Goal: Transaction & Acquisition: Purchase product/service

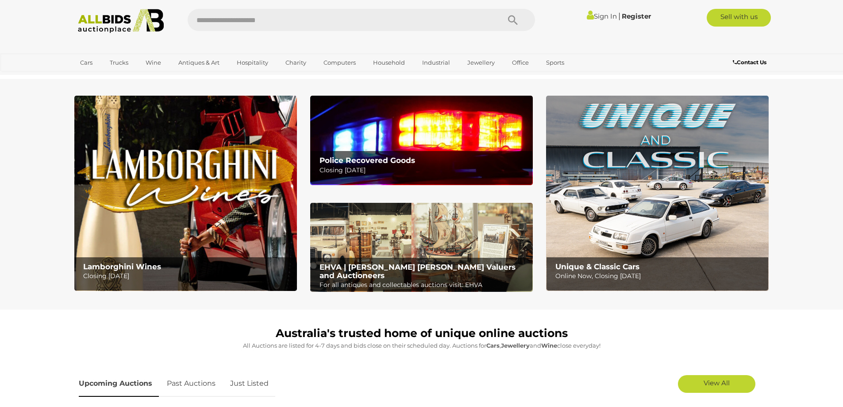
click at [724, 221] on img at bounding box center [657, 193] width 223 height 195
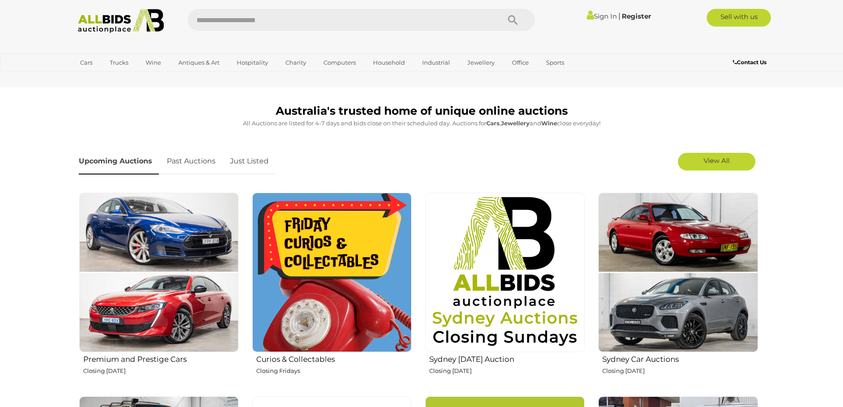
scroll to position [221, 0]
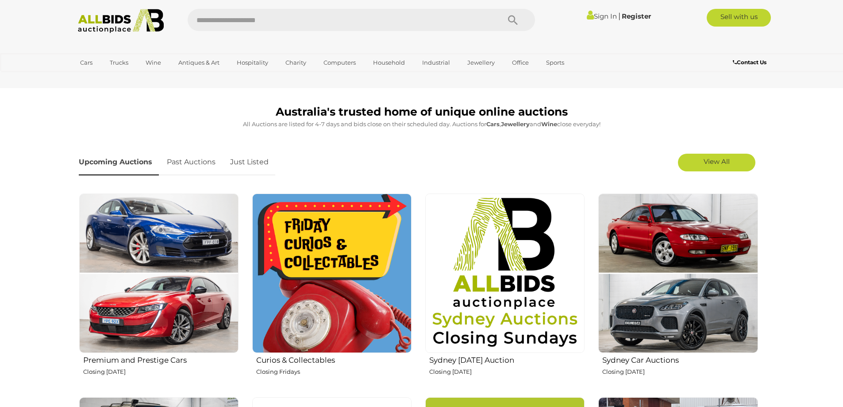
click at [364, 292] on img at bounding box center [331, 272] width 159 height 159
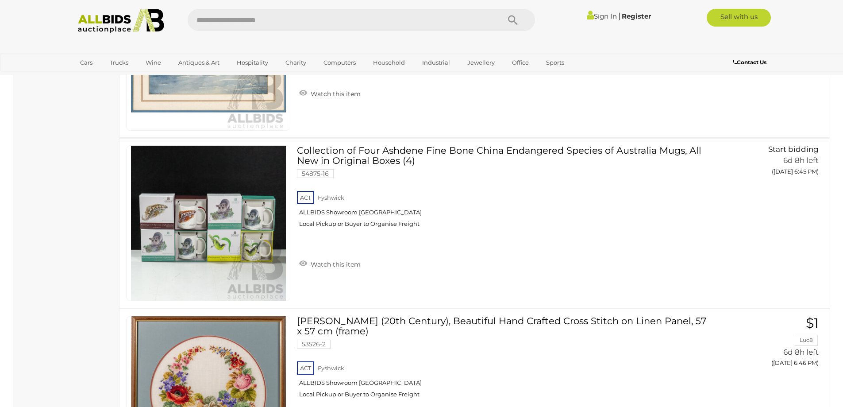
scroll to position [2390, 0]
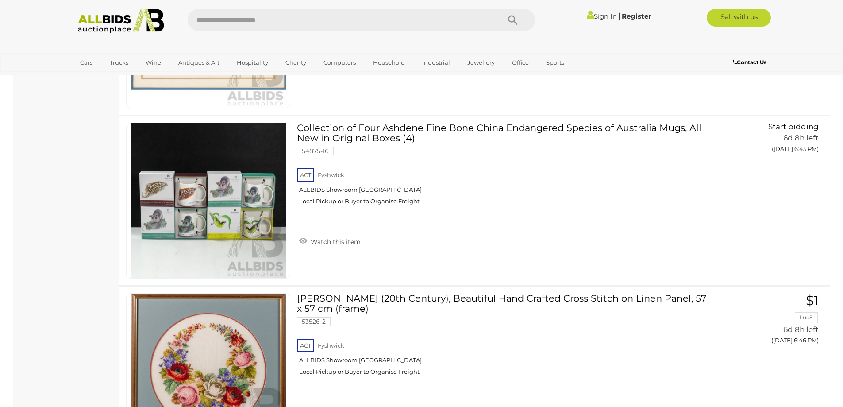
click at [597, 15] on link "Sign In" at bounding box center [602, 16] width 30 height 8
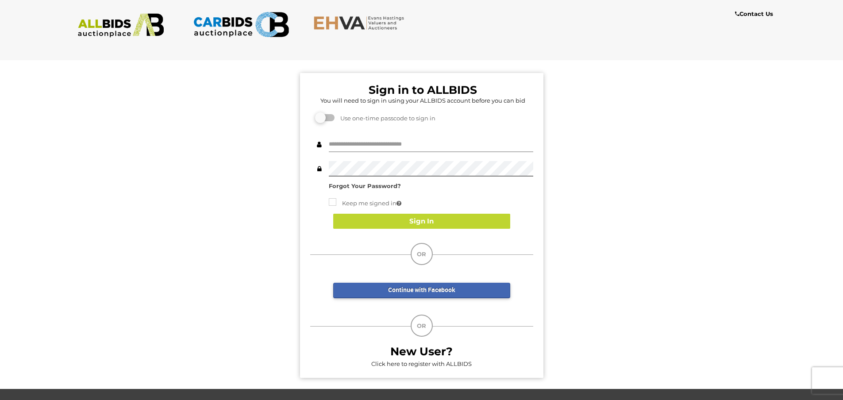
click at [346, 146] on input "text" at bounding box center [431, 144] width 204 height 15
type input "**********"
drag, startPoint x: 400, startPoint y: 146, endPoint x: 313, endPoint y: 135, distance: 87.8
click at [317, 141] on div "**********" at bounding box center [421, 144] width 223 height 15
type input "**********"
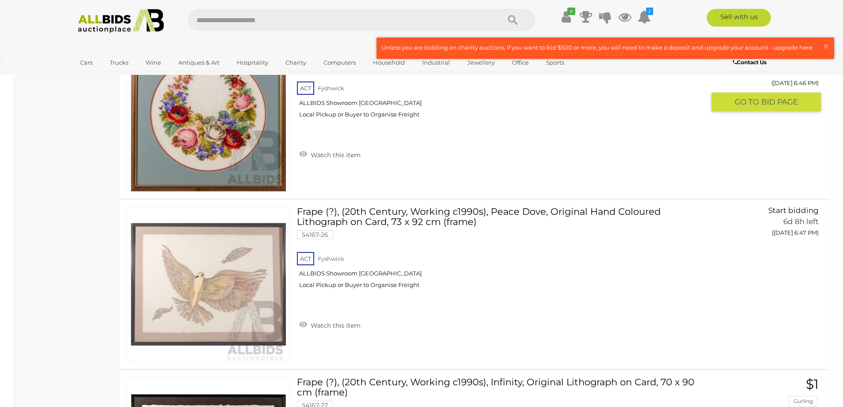
scroll to position [2434, 0]
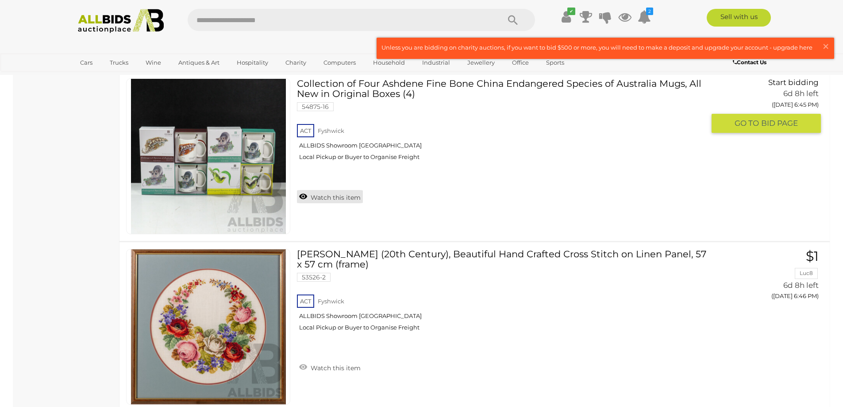
click at [319, 198] on link "Watch this item" at bounding box center [330, 196] width 66 height 13
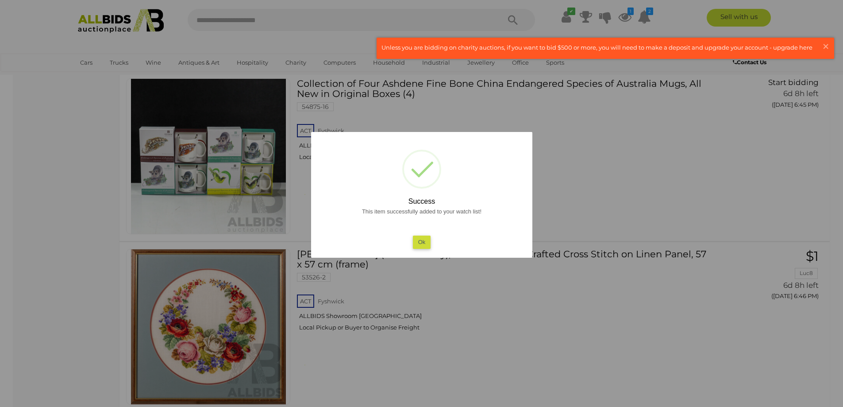
click at [420, 242] on button "Ok" at bounding box center [421, 241] width 18 height 13
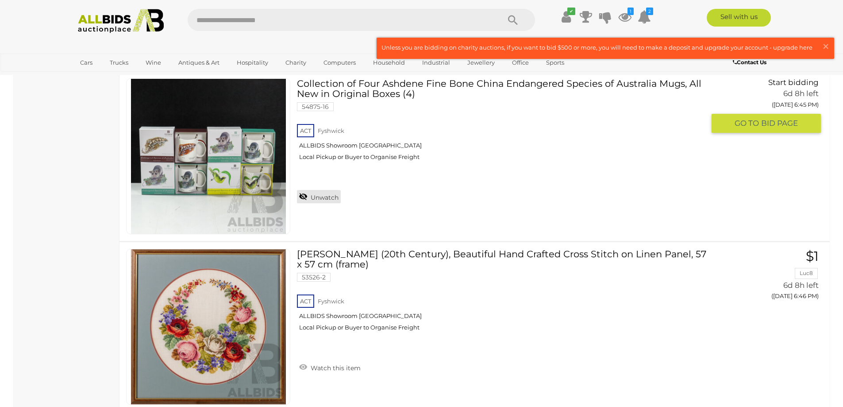
click at [335, 195] on link "Unwatch" at bounding box center [319, 196] width 44 height 13
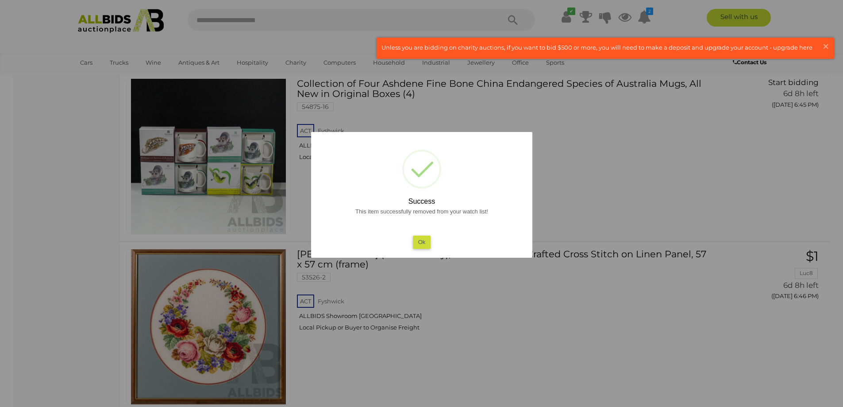
click at [425, 244] on button "Ok" at bounding box center [421, 241] width 18 height 13
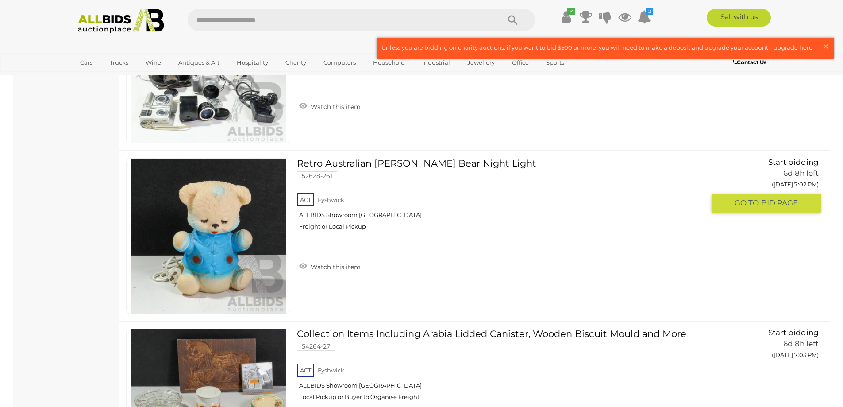
scroll to position [5266, 0]
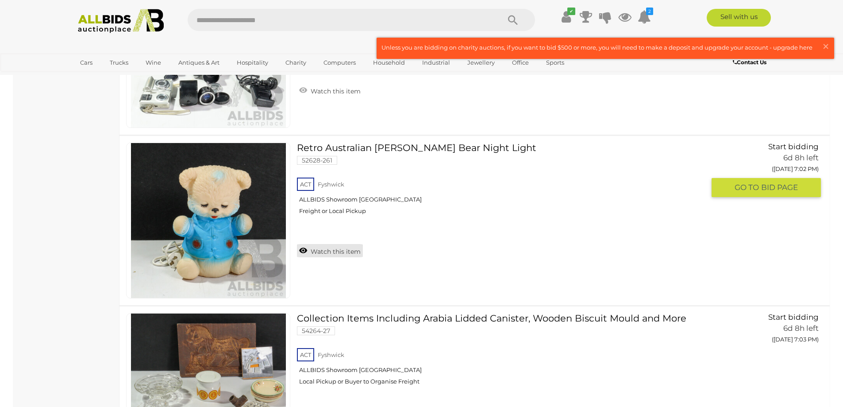
click at [341, 246] on link "Watch this item" at bounding box center [330, 250] width 66 height 13
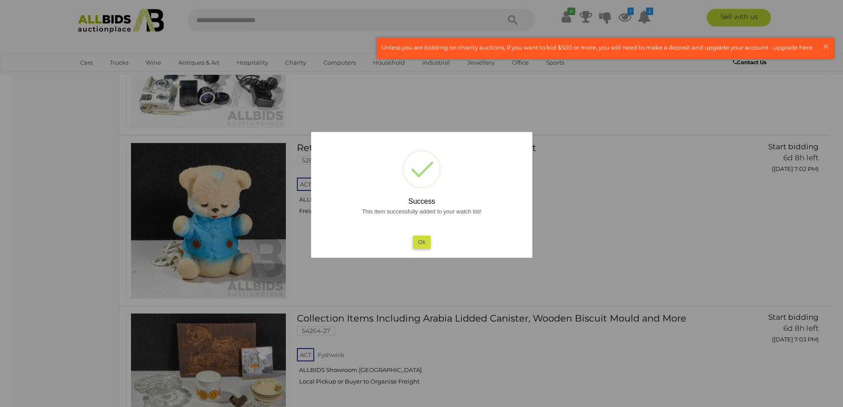
click at [426, 239] on button "Ok" at bounding box center [421, 241] width 18 height 13
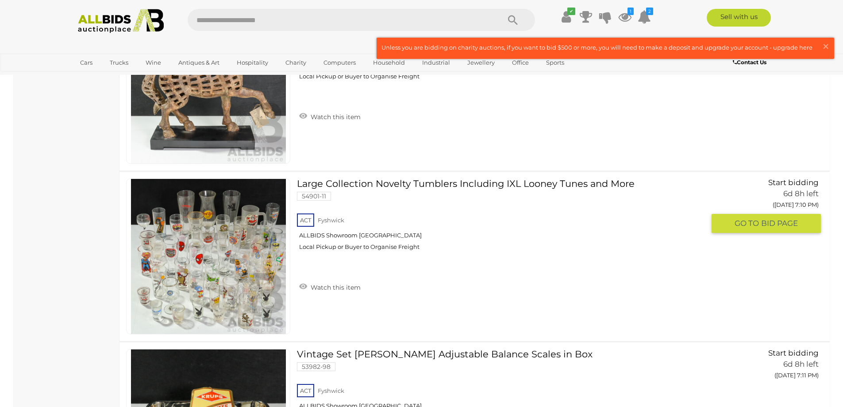
scroll to position [6594, 0]
click at [326, 292] on link "Watch this item" at bounding box center [330, 285] width 66 height 13
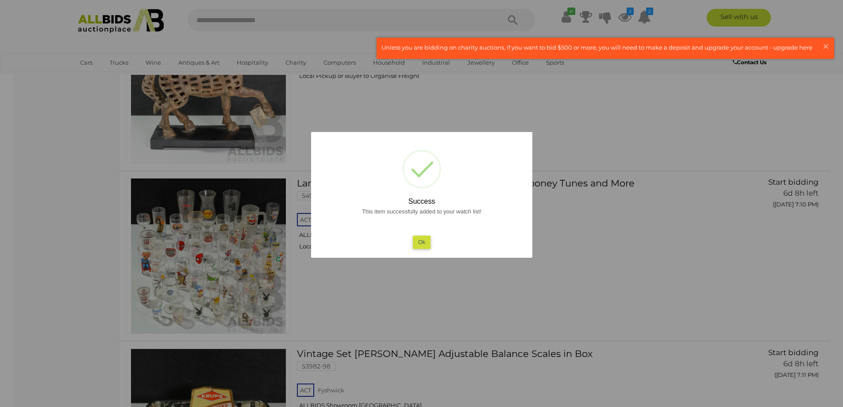
click at [426, 245] on button "Ok" at bounding box center [421, 241] width 18 height 13
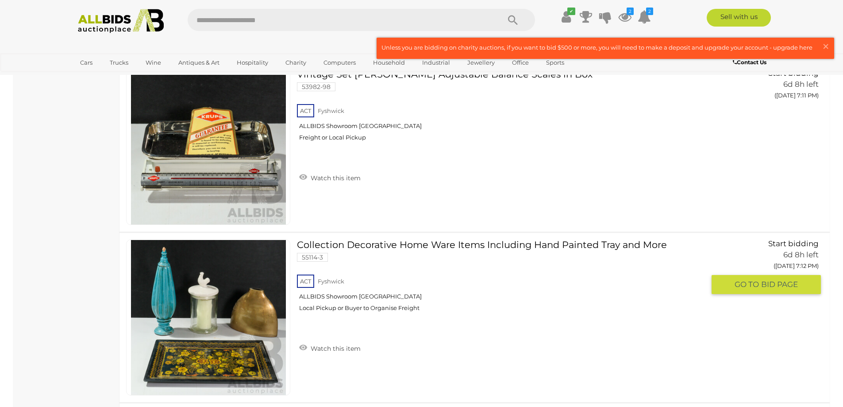
scroll to position [6860, 0]
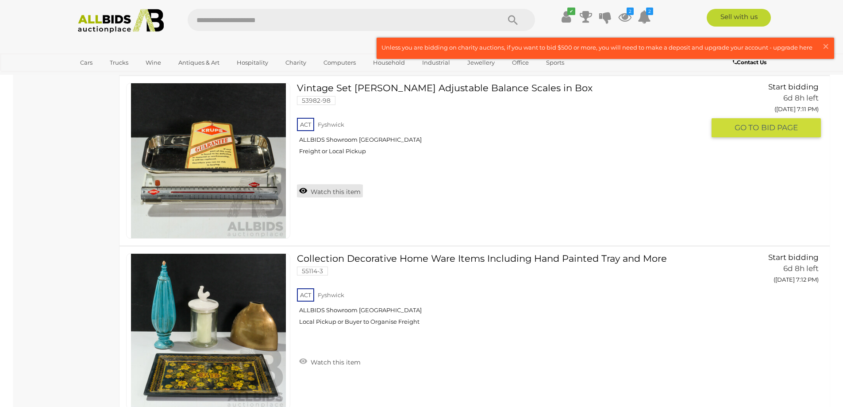
click at [354, 191] on link "Watch this item" at bounding box center [330, 190] width 66 height 13
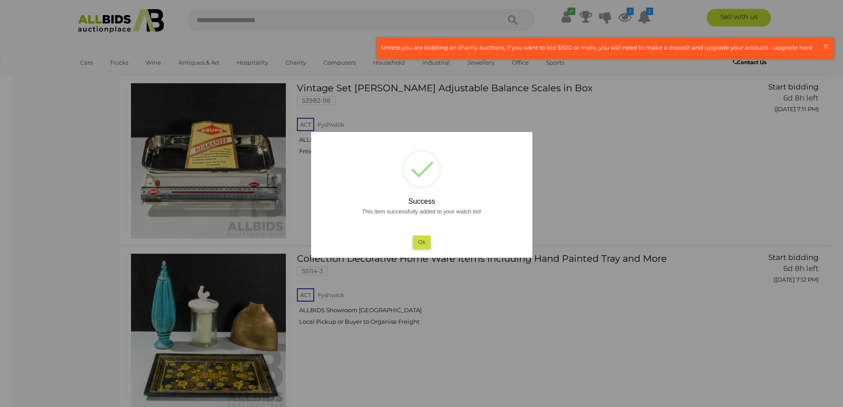
scroll to position [6992, 0]
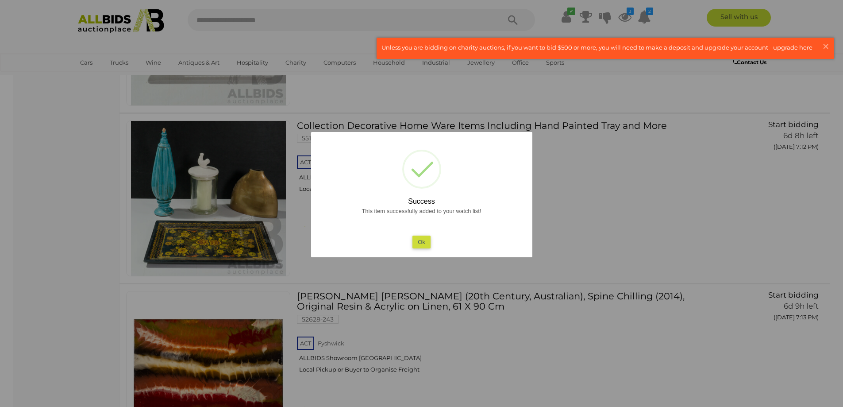
click at [429, 243] on button "Ok" at bounding box center [421, 241] width 18 height 13
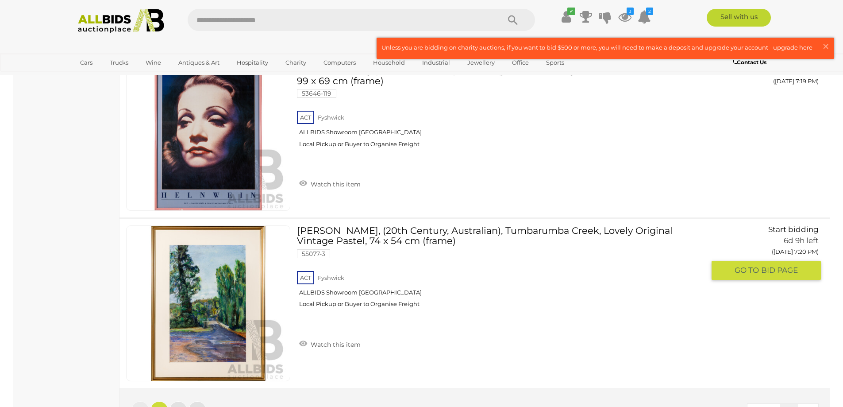
scroll to position [8276, 0]
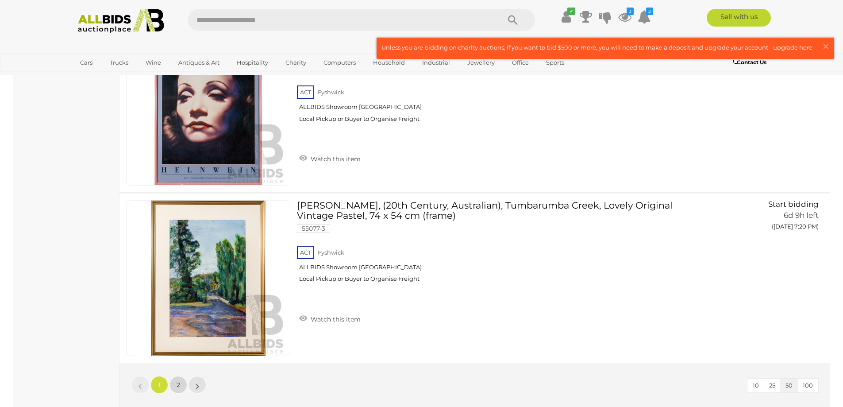
click at [177, 382] on span "2" at bounding box center [179, 385] width 4 height 8
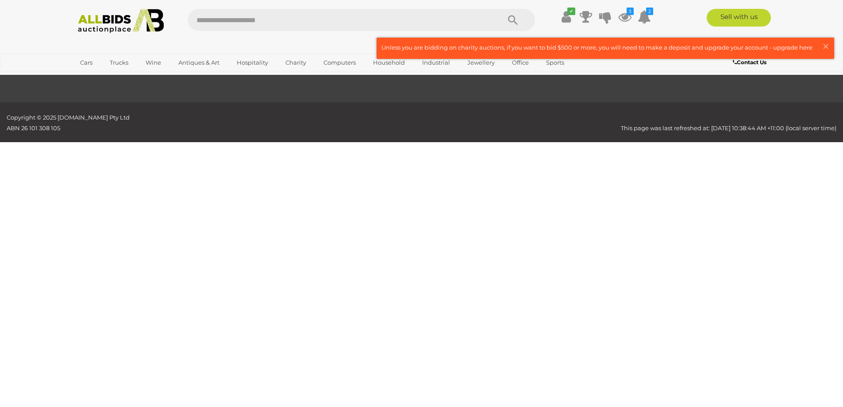
scroll to position [31, 0]
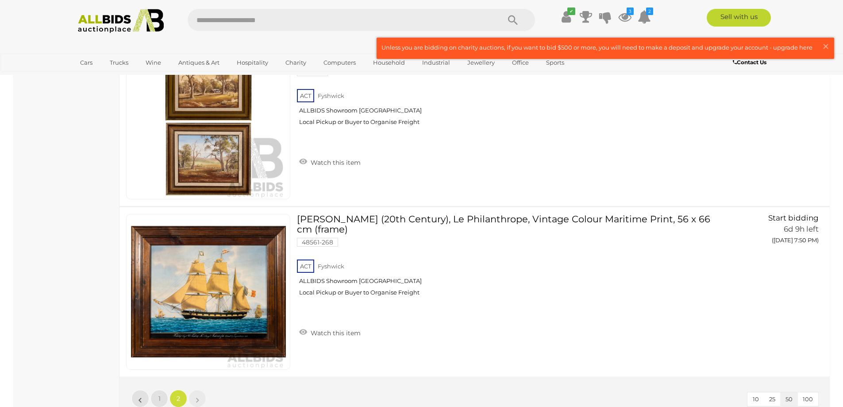
scroll to position [5076, 0]
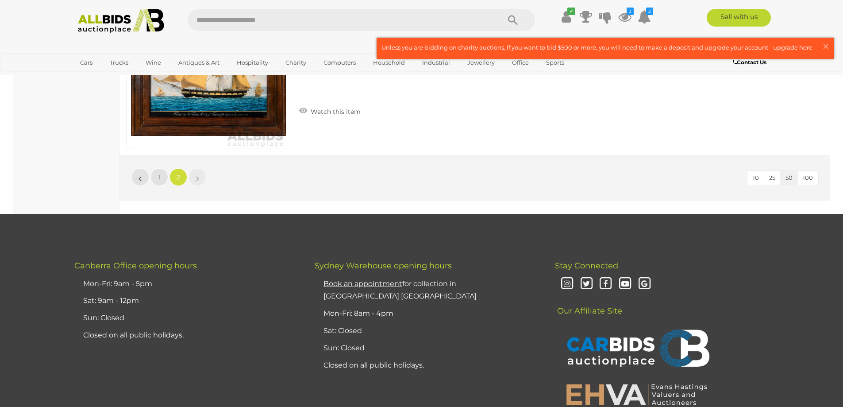
scroll to position [31, 0]
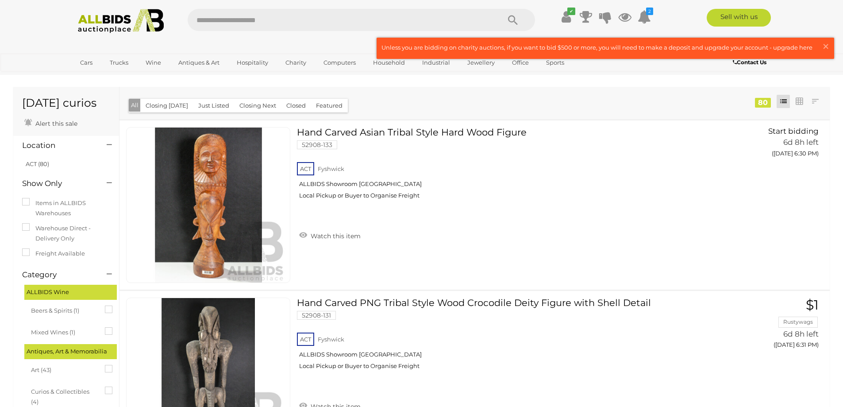
click at [114, 20] on img at bounding box center [121, 21] width 96 height 24
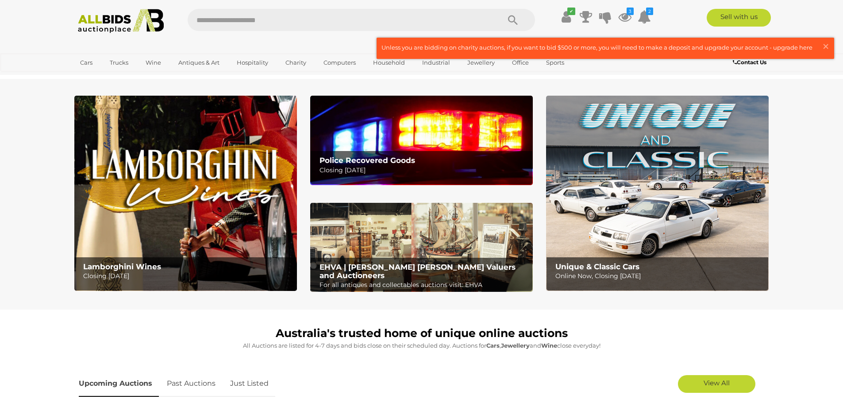
click at [466, 143] on img at bounding box center [421, 140] width 223 height 89
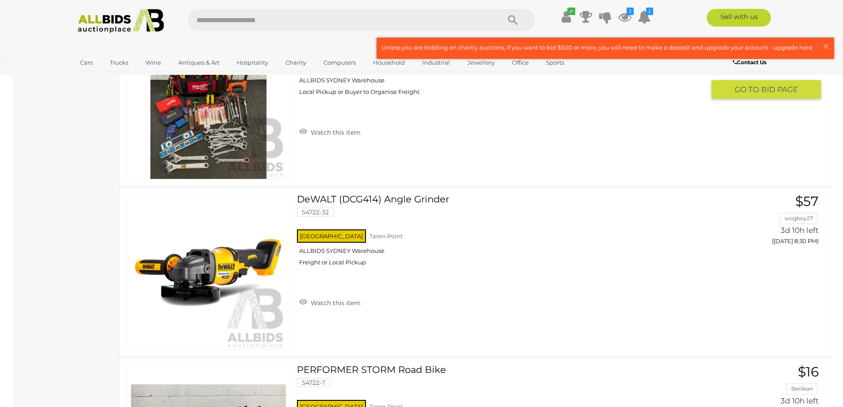
scroll to position [3408, 0]
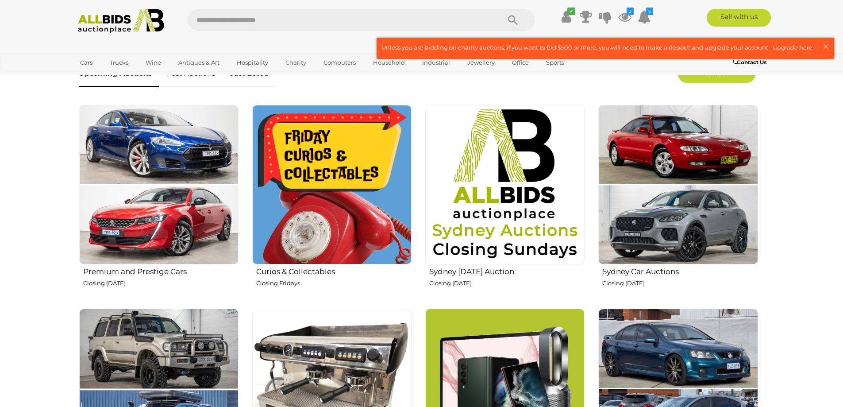
scroll to position [398, 0]
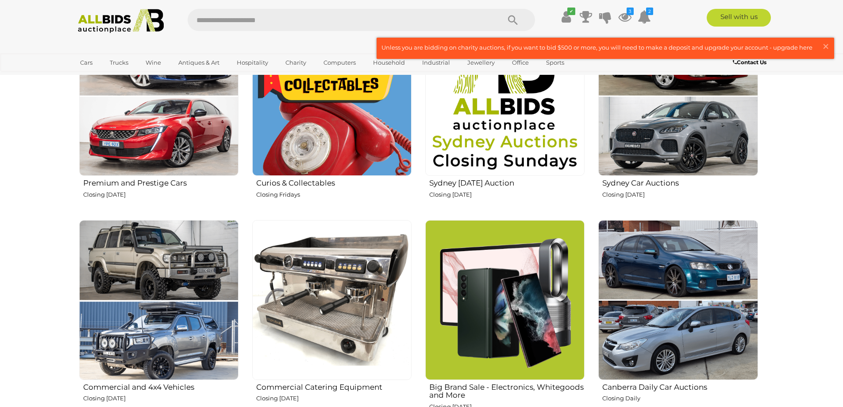
click at [131, 264] on img at bounding box center [158, 299] width 159 height 159
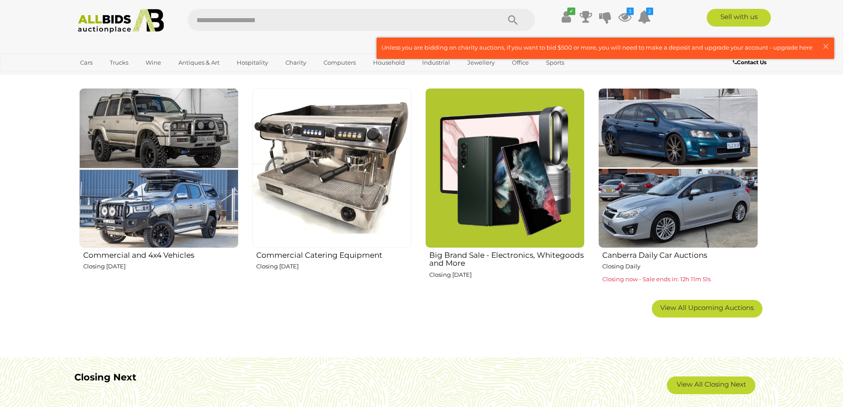
scroll to position [531, 0]
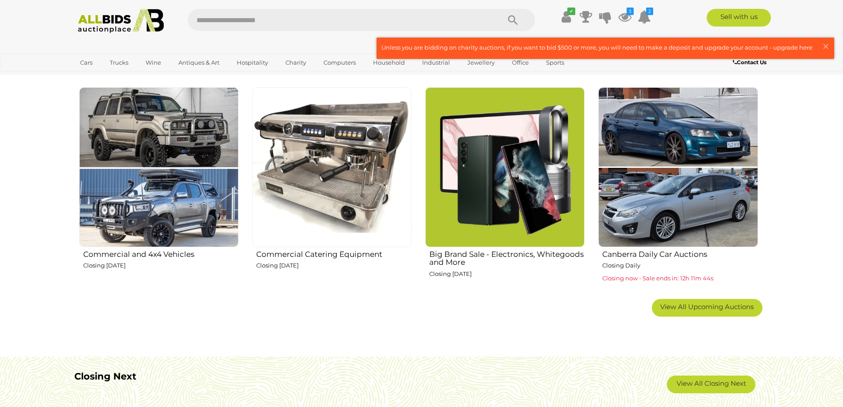
click at [680, 170] on img at bounding box center [677, 166] width 159 height 159
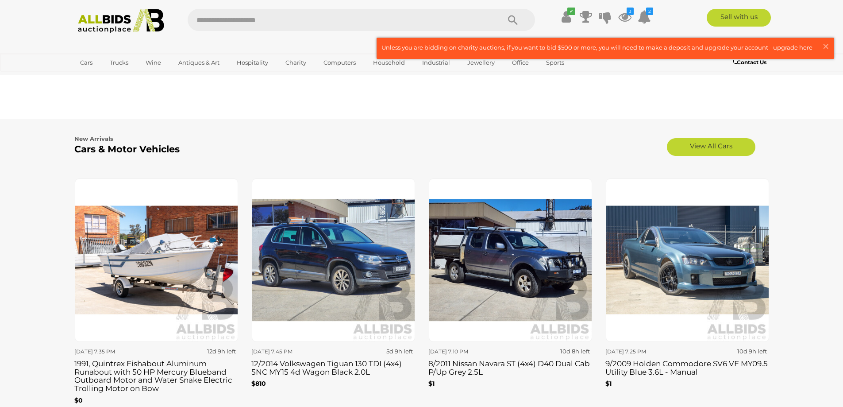
scroll to position [1151, 0]
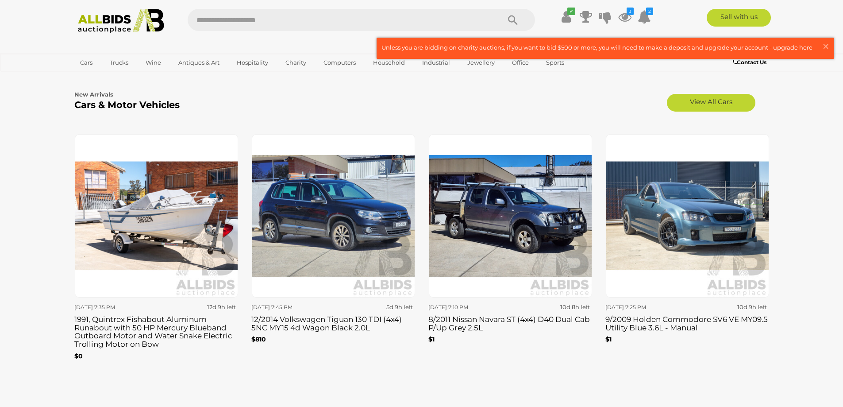
click at [666, 216] on img at bounding box center [687, 215] width 163 height 163
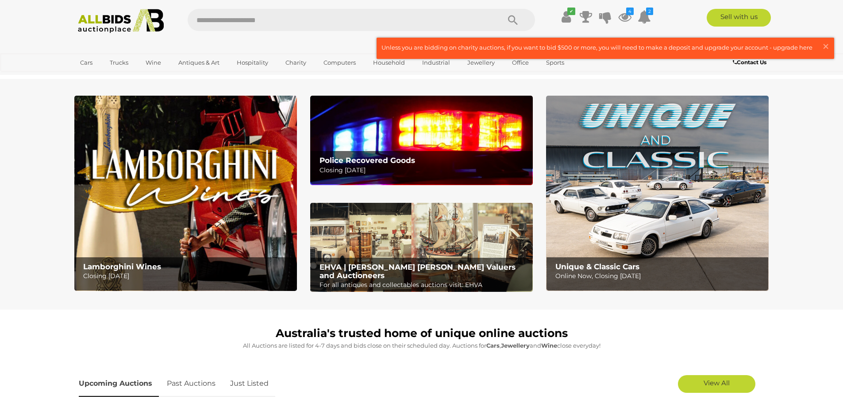
click at [447, 139] on img at bounding box center [421, 140] width 223 height 89
